Goal: Task Accomplishment & Management: Manage account settings

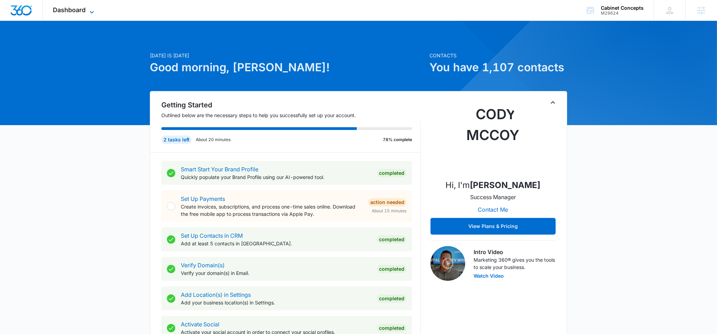
click at [86, 11] on span "Dashboard" at bounding box center [69, 9] width 33 height 7
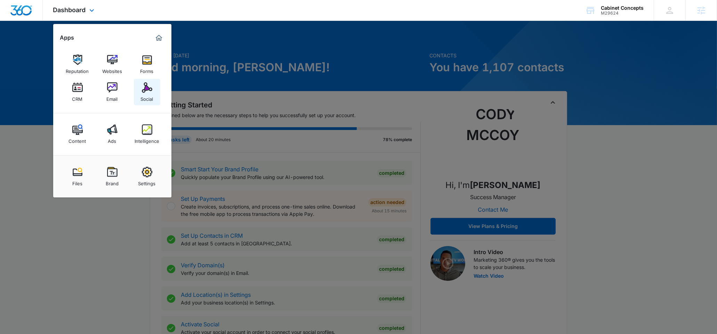
click at [152, 93] on div "Social" at bounding box center [147, 97] width 13 height 9
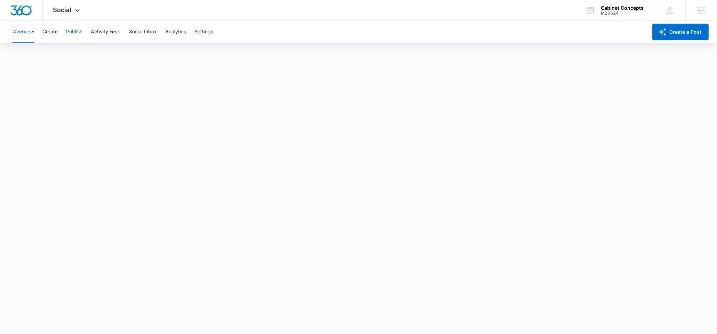
click at [75, 33] on button "Publish" at bounding box center [74, 32] width 16 height 22
click at [25, 33] on button "Overview" at bounding box center [24, 32] width 22 height 22
click at [82, 35] on button "Publish" at bounding box center [74, 32] width 16 height 22
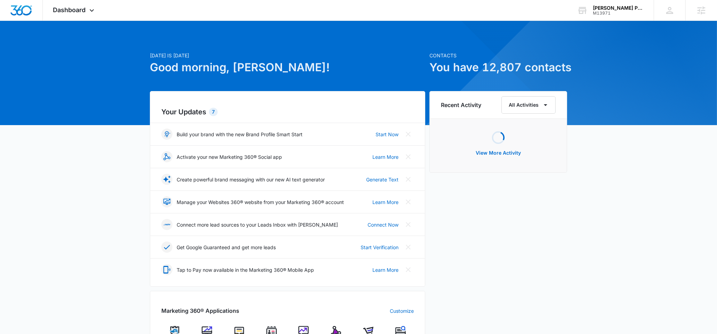
click at [340, 333] on img at bounding box center [336, 331] width 10 height 10
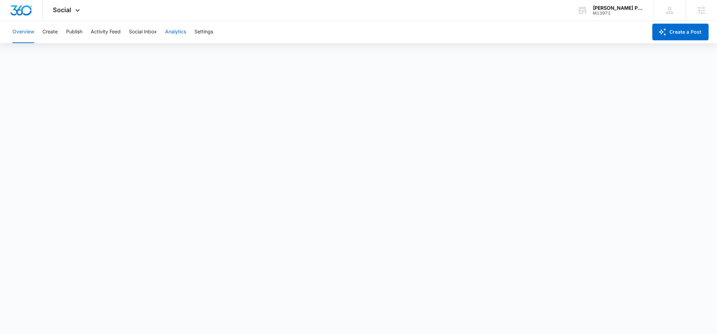
click at [180, 31] on button "Analytics" at bounding box center [175, 32] width 21 height 22
click at [75, 35] on button "Publish" at bounding box center [74, 32] width 16 height 22
click at [49, 34] on button "Create" at bounding box center [49, 32] width 15 height 22
click at [68, 58] on button "Approvals" at bounding box center [67, 52] width 23 height 19
click at [72, 31] on button "Publish" at bounding box center [74, 32] width 16 height 22
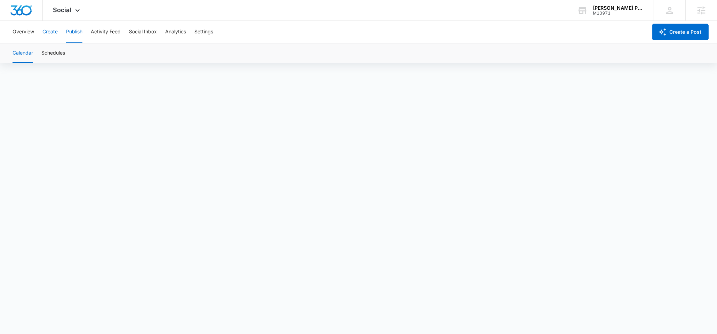
click at [57, 35] on button "Create" at bounding box center [49, 32] width 15 height 22
click at [62, 51] on button "Approvals" at bounding box center [67, 52] width 23 height 19
click at [82, 35] on button "Publish" at bounding box center [74, 32] width 16 height 22
click at [58, 47] on button "Schedules" at bounding box center [53, 52] width 24 height 19
click at [29, 53] on button "Calendar" at bounding box center [23, 52] width 21 height 19
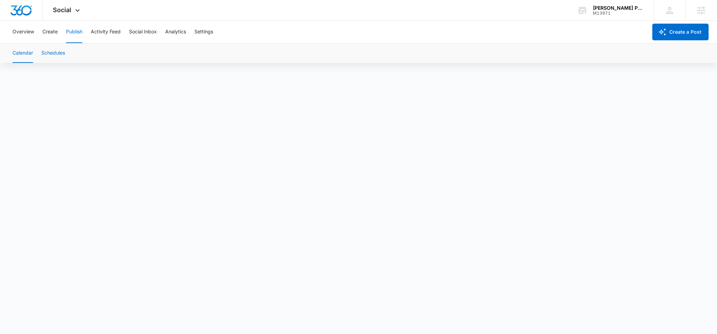
click at [57, 62] on button "Schedules" at bounding box center [53, 52] width 24 height 19
click at [32, 48] on button "Calendar" at bounding box center [23, 52] width 21 height 19
click at [64, 54] on button "Schedules" at bounding box center [53, 52] width 24 height 19
click at [59, 15] on div "Social Apps Reputation Websites Forms CRM Email Social Shop Content Ads Intelli…" at bounding box center [67, 10] width 49 height 21
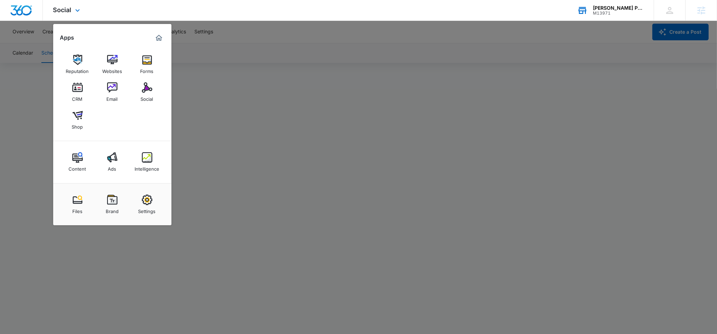
click at [603, 5] on div "Howell Pathways M13971 Your Accounts View All" at bounding box center [610, 10] width 87 height 21
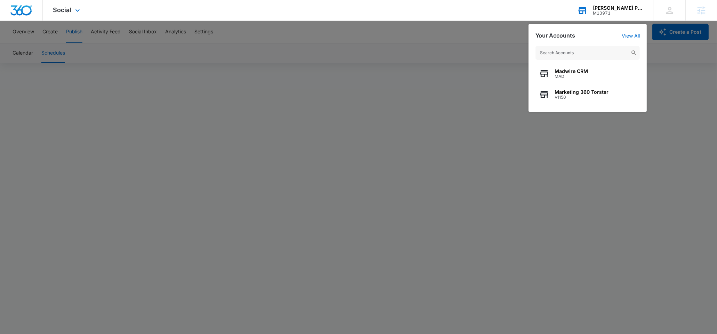
click at [552, 55] on input "text" at bounding box center [588, 53] width 104 height 14
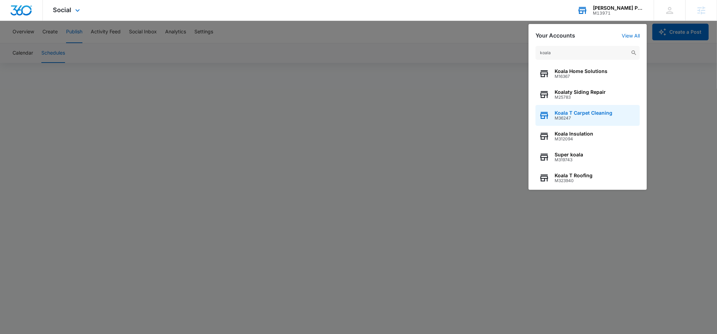
type input "koala"
click at [590, 114] on span "Koala T Carpet Cleaning" at bounding box center [584, 113] width 58 height 6
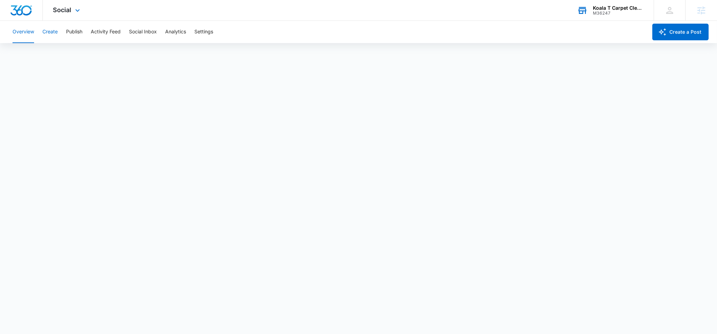
click at [51, 35] on button "Create" at bounding box center [49, 32] width 15 height 22
click at [49, 39] on button "Create" at bounding box center [49, 32] width 15 height 22
click at [592, 16] on div "Koala T Carpet Cleaning M36247 Your Accounts View All" at bounding box center [610, 10] width 87 height 21
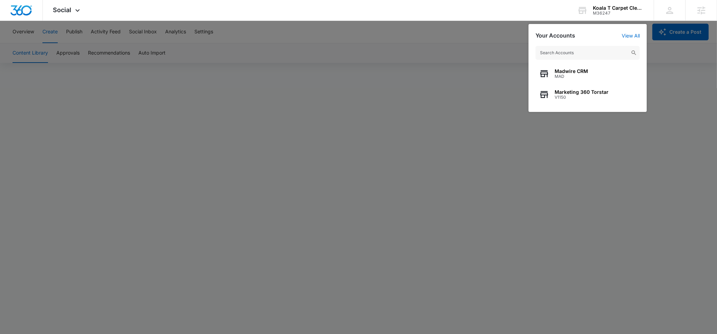
click at [562, 49] on input "text" at bounding box center [588, 53] width 104 height 14
type input "h"
type input "spine care"
click at [599, 94] on span "The Spine Care Center" at bounding box center [582, 92] width 54 height 6
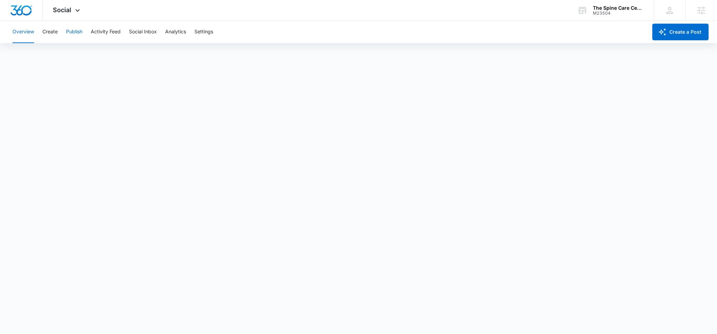
click at [66, 30] on button "Publish" at bounding box center [74, 32] width 16 height 22
click at [64, 49] on button "Schedules" at bounding box center [53, 52] width 24 height 19
click at [47, 37] on button "Create" at bounding box center [49, 32] width 15 height 22
click at [59, 51] on button "Approvals" at bounding box center [67, 52] width 23 height 19
click at [67, 32] on button "Publish" at bounding box center [74, 32] width 16 height 22
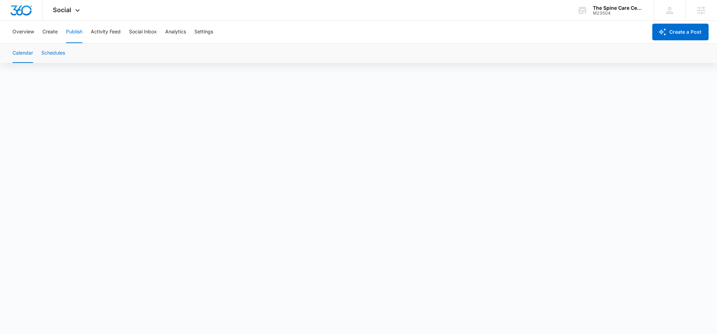
click at [62, 53] on button "Schedules" at bounding box center [53, 52] width 24 height 19
click at [32, 56] on button "Calendar" at bounding box center [23, 52] width 21 height 19
click at [44, 50] on button "Schedules" at bounding box center [53, 52] width 24 height 19
click at [55, 34] on button "Create" at bounding box center [49, 32] width 15 height 22
click at [71, 53] on button "Approvals" at bounding box center [67, 52] width 23 height 19
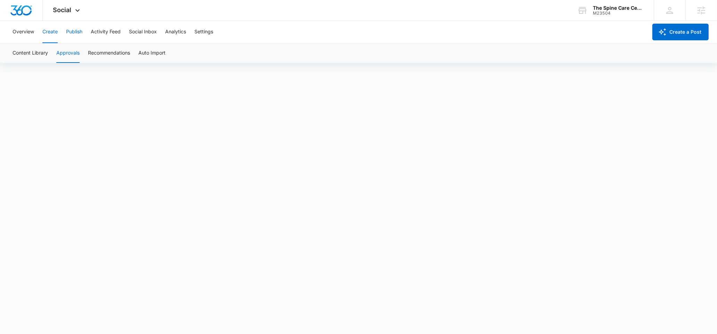
click at [66, 30] on button "Publish" at bounding box center [74, 32] width 16 height 22
click at [47, 34] on button "Create" at bounding box center [49, 32] width 15 height 22
click at [63, 56] on button "Approvals" at bounding box center [67, 52] width 23 height 19
click at [625, 16] on div "The Spine Care Center M23504 Your Accounts View All" at bounding box center [610, 10] width 87 height 21
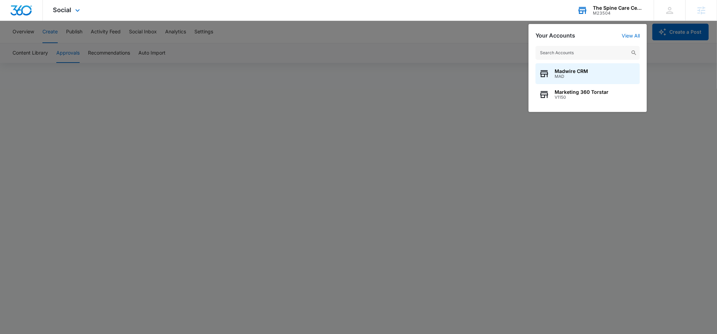
click at [548, 58] on input "text" at bounding box center [588, 53] width 104 height 14
type input "Howell"
click at [588, 81] on div "Howell Pathways M13971" at bounding box center [588, 73] width 104 height 21
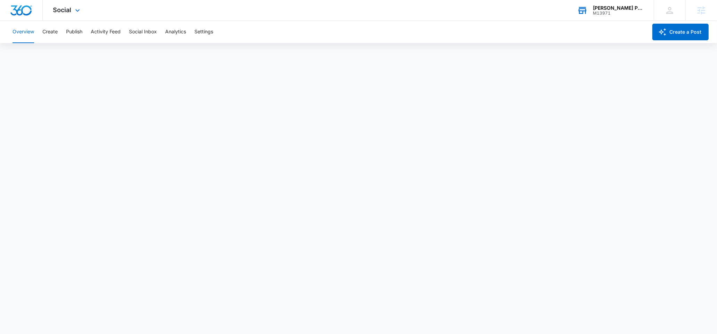
click at [603, 11] on div "M13971" at bounding box center [618, 13] width 51 height 5
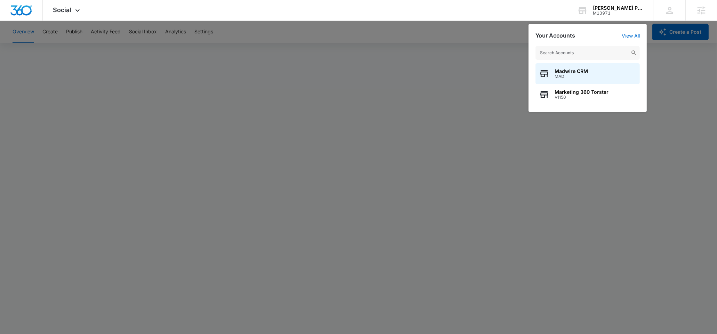
click at [575, 54] on input "text" at bounding box center [588, 53] width 104 height 14
type input "howell"
click at [583, 76] on span "M13971" at bounding box center [587, 76] width 65 height 5
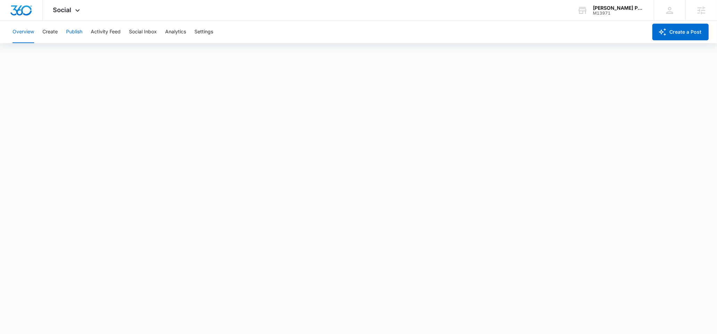
click at [77, 30] on button "Publish" at bounding box center [74, 32] width 16 height 22
click at [51, 37] on button "Create" at bounding box center [49, 32] width 15 height 22
click at [79, 58] on button "Approvals" at bounding box center [67, 52] width 23 height 19
click at [66, 37] on button "Publish" at bounding box center [74, 32] width 16 height 22
click at [61, 55] on button "Schedules" at bounding box center [53, 52] width 24 height 19
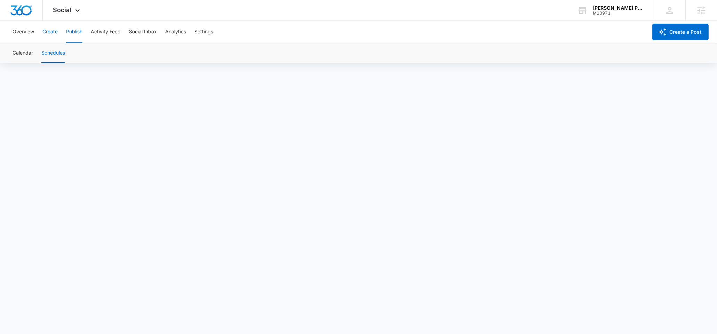
click at [47, 36] on button "Create" at bounding box center [49, 32] width 15 height 22
click at [69, 34] on button "Publish" at bounding box center [74, 32] width 16 height 22
click at [64, 55] on button "Schedules" at bounding box center [53, 52] width 24 height 19
click at [55, 34] on button "Create" at bounding box center [49, 32] width 15 height 22
click at [69, 44] on button "Approvals" at bounding box center [67, 52] width 23 height 19
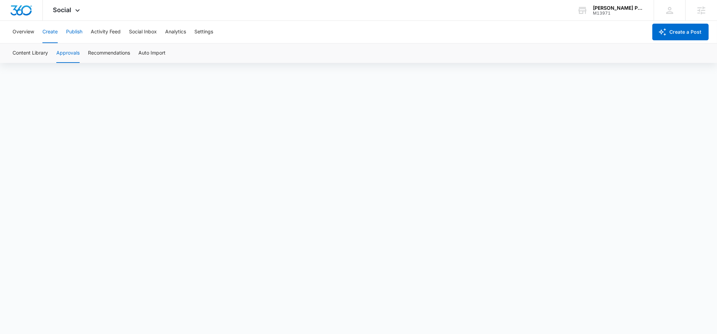
click at [78, 32] on button "Publish" at bounding box center [74, 32] width 16 height 22
click at [46, 31] on button "Create" at bounding box center [49, 32] width 15 height 22
click at [42, 54] on button "Content Library" at bounding box center [30, 52] width 35 height 19
click at [77, 35] on button "Publish" at bounding box center [74, 32] width 16 height 22
click at [63, 57] on button "Schedules" at bounding box center [53, 52] width 24 height 19
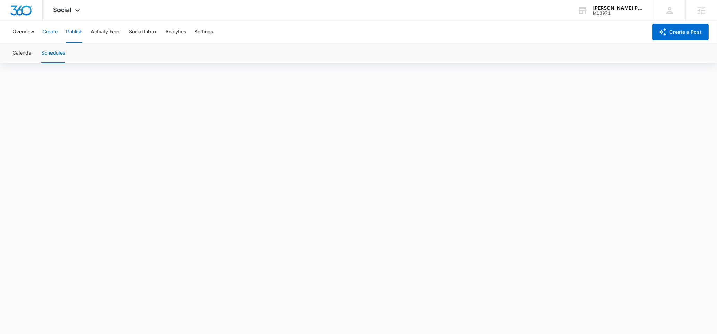
click at [53, 35] on button "Create" at bounding box center [49, 32] width 15 height 22
click at [69, 31] on button "Publish" at bounding box center [74, 32] width 16 height 22
click at [614, 13] on div "M13971" at bounding box center [618, 13] width 51 height 5
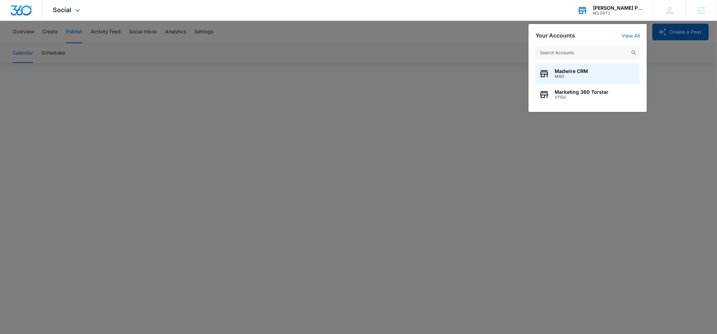
click at [580, 53] on input "text" at bounding box center [588, 53] width 104 height 14
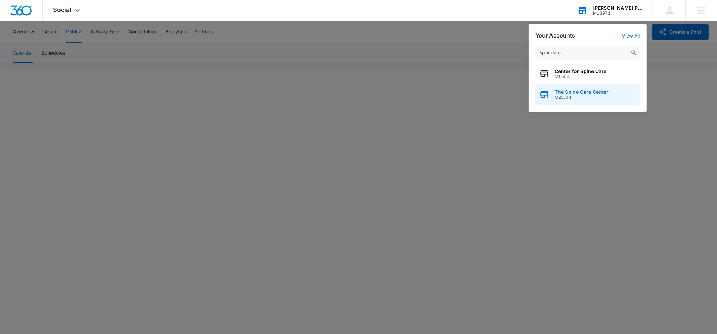
type input "spine care"
click at [591, 96] on span "M23504" at bounding box center [582, 97] width 54 height 5
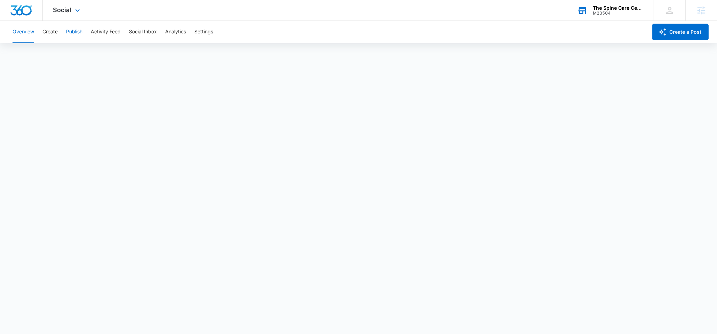
click at [73, 33] on button "Publish" at bounding box center [74, 32] width 16 height 22
click at [59, 48] on button "Schedules" at bounding box center [53, 52] width 24 height 19
click at [67, 35] on button "Publish" at bounding box center [74, 32] width 16 height 22
click at [57, 36] on button "Create" at bounding box center [49, 32] width 15 height 22
drag, startPoint x: 70, startPoint y: 35, endPoint x: 74, endPoint y: 48, distance: 13.2
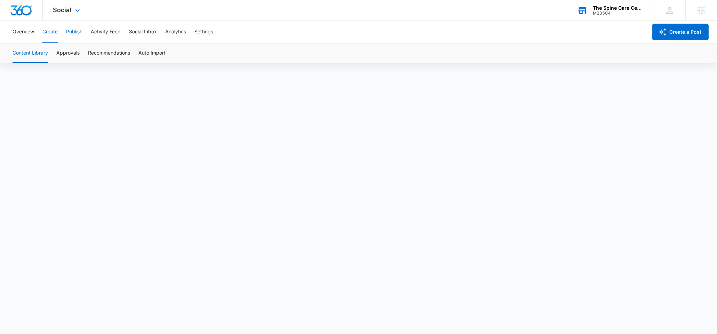
click at [70, 35] on button "Publish" at bounding box center [74, 32] width 16 height 22
click at [65, 52] on button "Schedules" at bounding box center [53, 52] width 24 height 19
click at [46, 36] on button "Create" at bounding box center [49, 32] width 15 height 22
click at [66, 33] on button "Publish" at bounding box center [74, 32] width 16 height 22
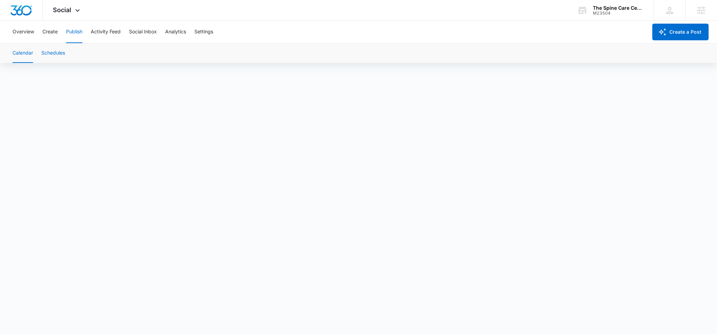
click at [52, 57] on button "Schedules" at bounding box center [53, 52] width 24 height 19
click at [53, 29] on button "Create" at bounding box center [49, 32] width 15 height 22
click at [61, 49] on button "Approvals" at bounding box center [67, 52] width 23 height 19
click at [75, 31] on button "Publish" at bounding box center [74, 32] width 16 height 22
click at [47, 49] on button "Schedules" at bounding box center [53, 52] width 24 height 19
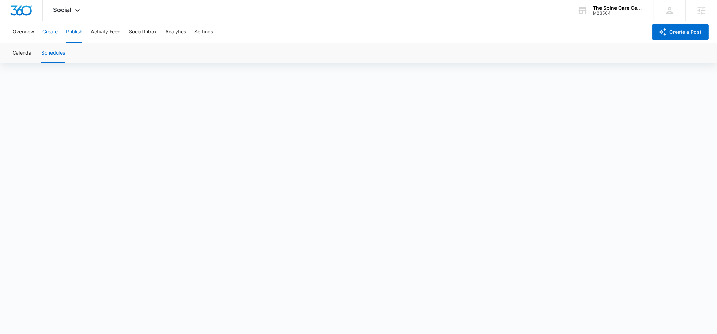
click at [47, 32] on button "Create" at bounding box center [49, 32] width 15 height 22
click at [75, 35] on button "Publish" at bounding box center [74, 32] width 16 height 22
click at [56, 32] on button "Create" at bounding box center [49, 32] width 15 height 22
drag, startPoint x: 67, startPoint y: 56, endPoint x: 71, endPoint y: 61, distance: 5.8
click at [67, 57] on button "Approvals" at bounding box center [67, 52] width 23 height 19
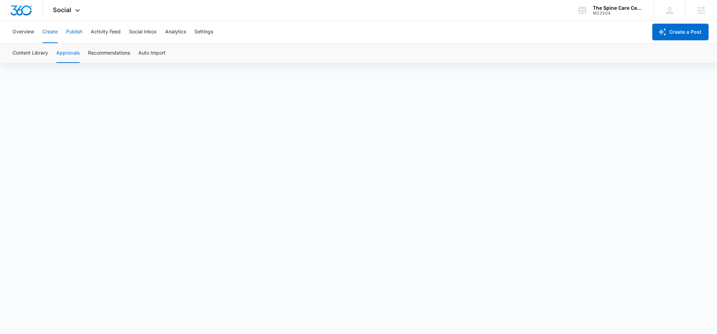
click at [80, 30] on button "Publish" at bounding box center [74, 32] width 16 height 22
click at [55, 33] on button "Create" at bounding box center [49, 32] width 15 height 22
click at [67, 34] on button "Publish" at bounding box center [74, 32] width 16 height 22
click at [59, 56] on button "Schedules" at bounding box center [53, 52] width 24 height 19
click at [16, 51] on button "Calendar" at bounding box center [23, 52] width 21 height 19
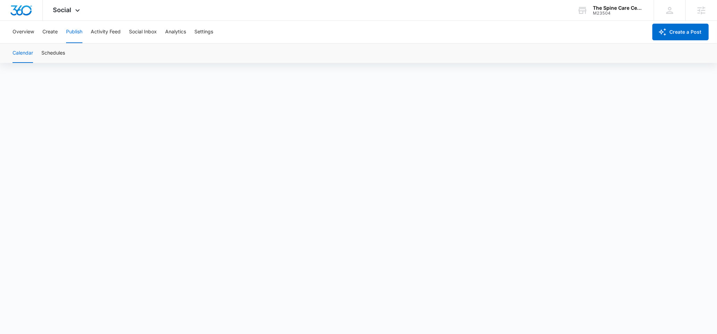
scroll to position [5, 0]
click at [55, 52] on button "Schedules" at bounding box center [53, 52] width 24 height 19
click at [53, 33] on button "Create" at bounding box center [49, 32] width 15 height 22
click at [73, 56] on button "Approvals" at bounding box center [67, 52] width 23 height 19
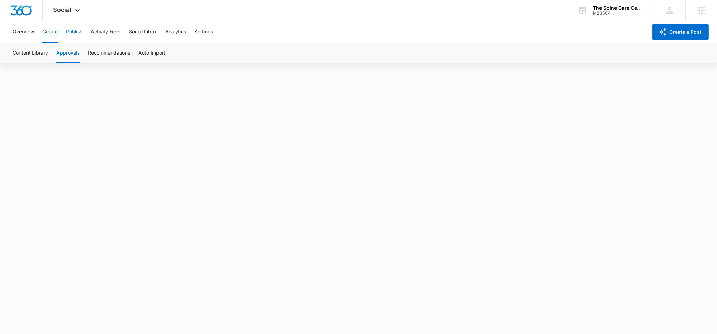
click at [73, 30] on button "Publish" at bounding box center [74, 32] width 16 height 22
click at [51, 54] on button "Schedules" at bounding box center [53, 52] width 24 height 19
click at [24, 50] on button "Calendar" at bounding box center [23, 52] width 21 height 19
click at [587, 13] on icon at bounding box center [582, 10] width 10 height 10
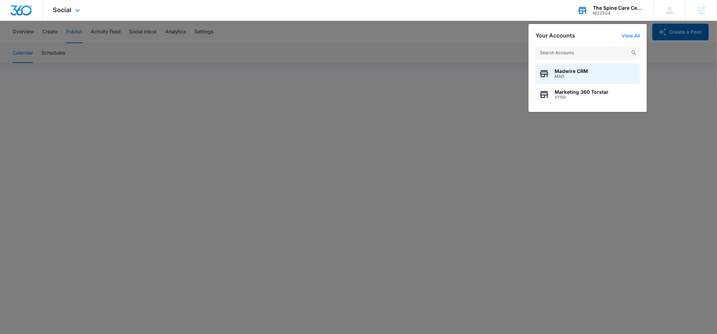
click at [566, 49] on input "text" at bounding box center [588, 53] width 104 height 14
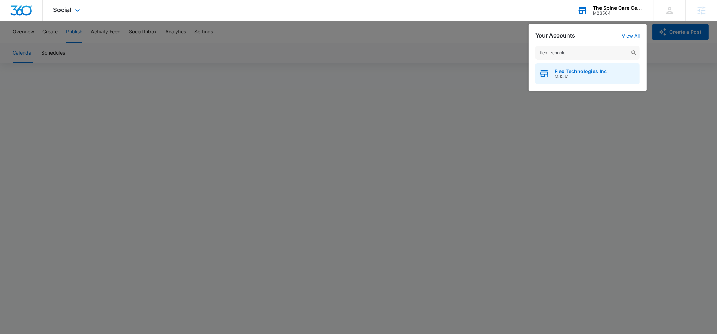
type input "flex technolo"
click at [587, 65] on div "Flex Technologies Inc M3537" at bounding box center [588, 73] width 104 height 21
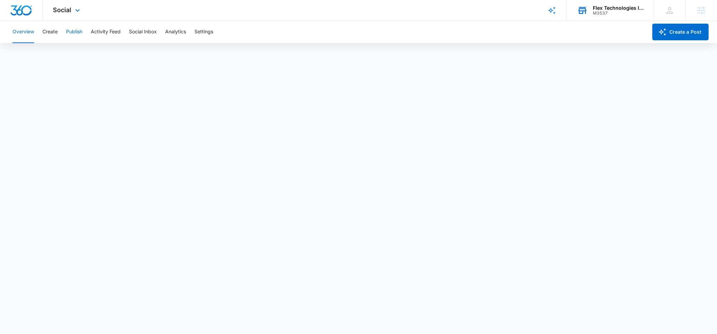
click at [71, 32] on button "Publish" at bounding box center [74, 32] width 16 height 22
click at [55, 33] on button "Create" at bounding box center [49, 32] width 15 height 22
click at [66, 59] on button "Approvals" at bounding box center [67, 52] width 23 height 19
click at [43, 56] on button "Content Library" at bounding box center [30, 52] width 35 height 19
click at [638, 11] on div "M3537" at bounding box center [618, 13] width 51 height 5
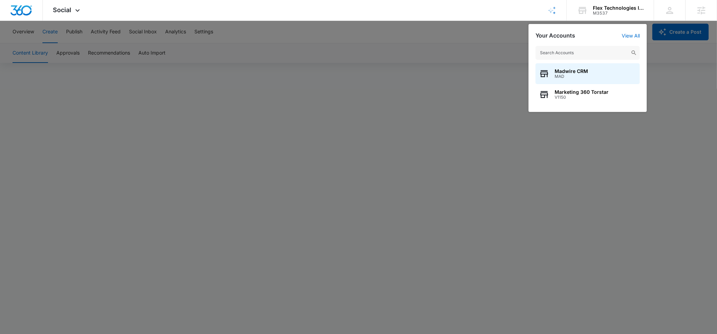
click at [575, 49] on input "text" at bounding box center [588, 53] width 104 height 14
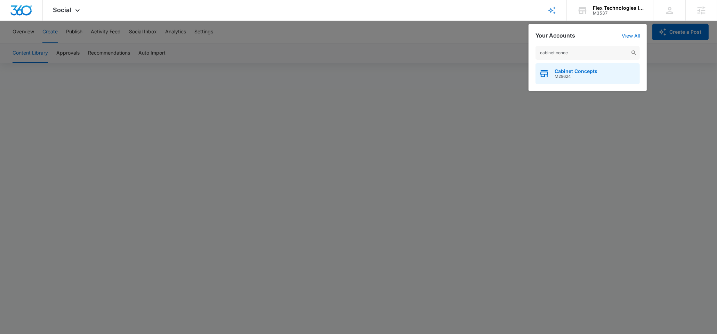
type input "cabinet conce"
click at [583, 75] on span "M29624" at bounding box center [576, 76] width 43 height 5
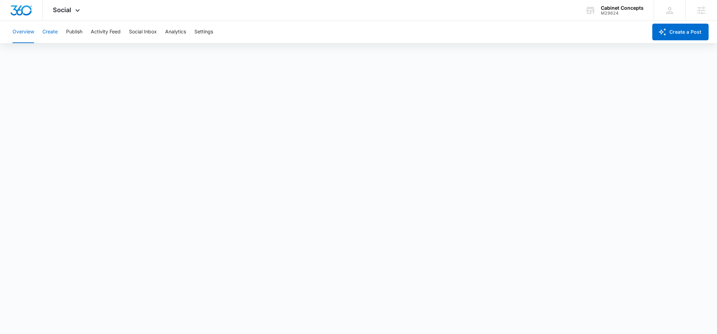
click at [57, 30] on button "Create" at bounding box center [49, 32] width 15 height 22
click at [64, 54] on button "Approvals" at bounding box center [67, 52] width 23 height 19
click at [85, 36] on div "Overview Create Publish Activity Feed Social Inbox Analytics Settings" at bounding box center [327, 32] width 639 height 22
click at [80, 34] on button "Publish" at bounding box center [74, 32] width 16 height 22
